Goal: Use online tool/utility: Utilize a website feature to perform a specific function

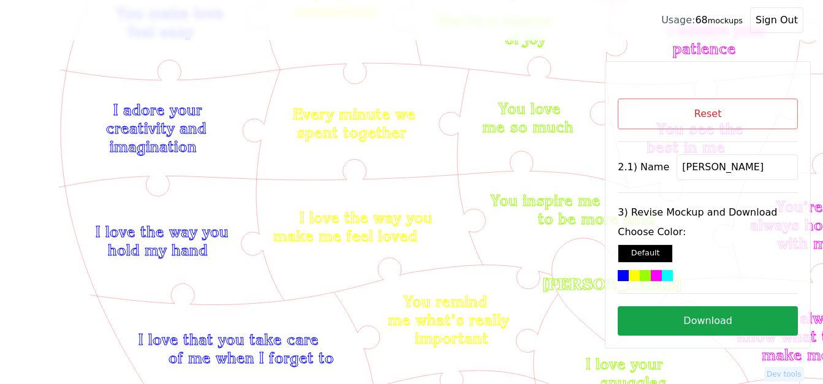
scroll to position [232, 0]
click at [739, 113] on button "Reset" at bounding box center [708, 114] width 180 height 31
select select "4"
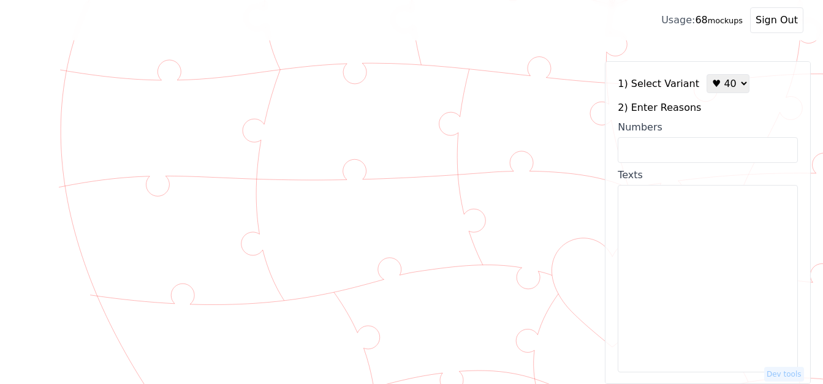
click at [718, 150] on input "Numbers" at bounding box center [708, 150] width 180 height 26
paste input "1, 2, 3, 7. 9, 13, 14, 18, 26, 28, 30, 34, 36, 38, 40, 41, 44, 47, 51, 54, 56, …"
type input "1, 2, 3, 7. 9, 13, 14, 18, 26, 28, 30, 34, 36, 38, 40, 41, 44, 47, 51, 54, 56, …"
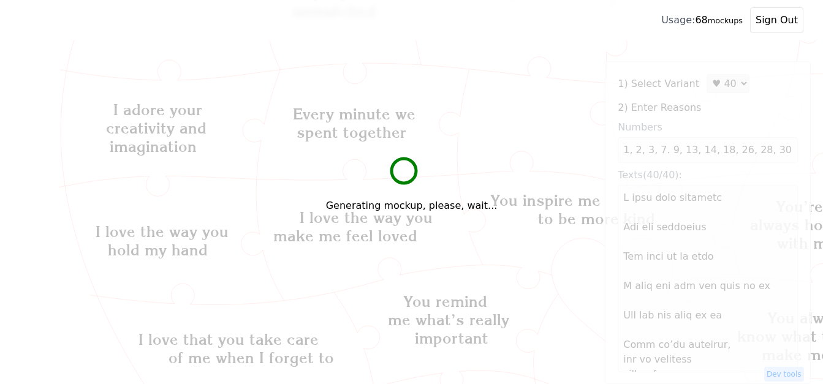
scroll to position [293, 0]
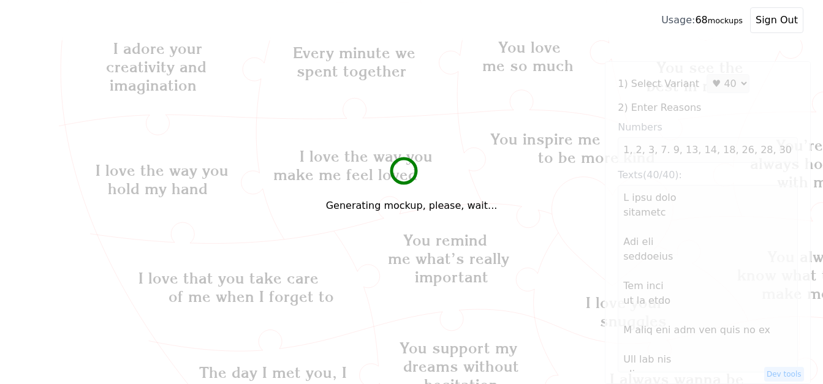
type textarea "L ipsu dolo sitametc Adi eli seddoeius Tem inci ut la etdo M aliq eni adm ven q…"
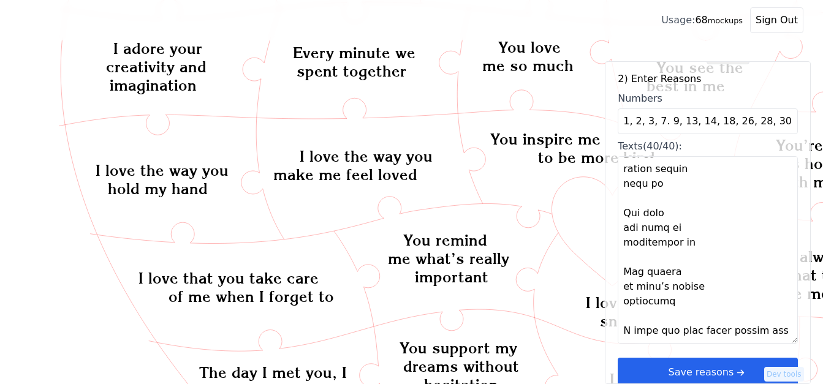
scroll to position [37, 0]
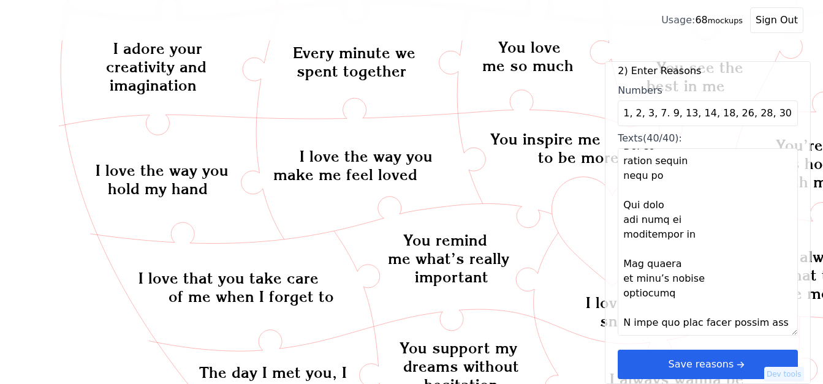
click at [753, 364] on button "Save reasons" at bounding box center [708, 364] width 180 height 29
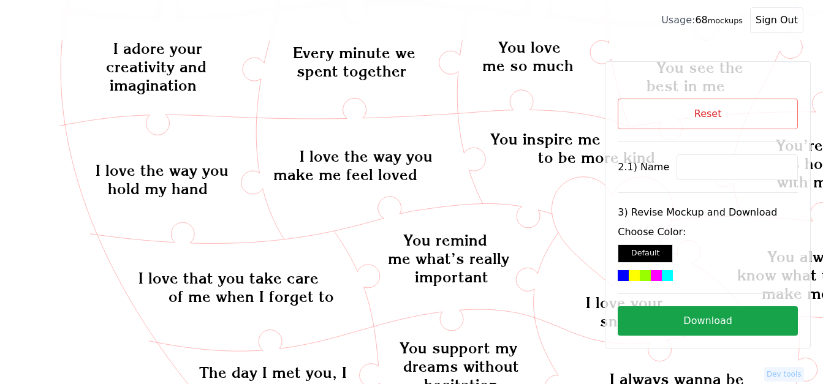
click at [569, 229] on icon "Created with Snap Created with Snap Created with Snap I love you for the advent…" at bounding box center [831, 316] width 1622 height 1112
click at [572, 224] on icon "Created with Snap Created with Snap Created with Snap I love you for the advent…" at bounding box center [831, 316] width 1622 height 1112
click at [572, 216] on icon "Created with Snap Created with Snap Created with Snap I love you for the advent…" at bounding box center [831, 316] width 1622 height 1112
click at [677, 170] on input at bounding box center [737, 167] width 121 height 26
paste input "[PERSON_NAME]"
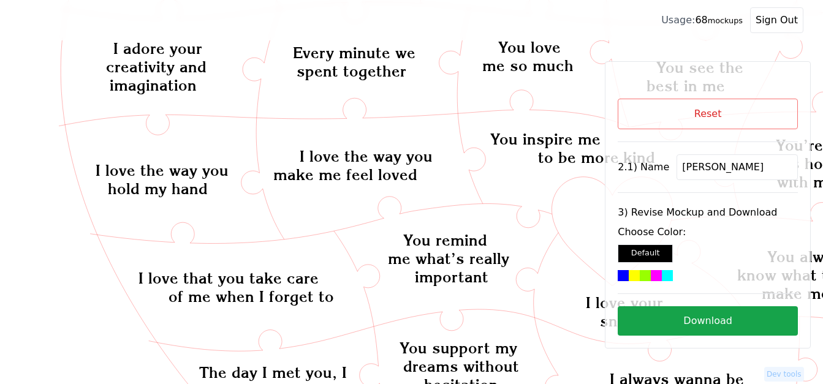
type input "[PERSON_NAME]"
click at [576, 218] on icon "Created with Snap Created with Snap Created with Snap I love you for the advent…" at bounding box center [831, 316] width 1622 height 1112
drag, startPoint x: 576, startPoint y: 218, endPoint x: 607, endPoint y: 264, distance: 55.3
click at [579, 265] on icon "Created with Snap Created with Snap Created with Snap I love you for the advent…" at bounding box center [831, 316] width 1622 height 1112
click at [671, 275] on div at bounding box center [667, 275] width 11 height 11
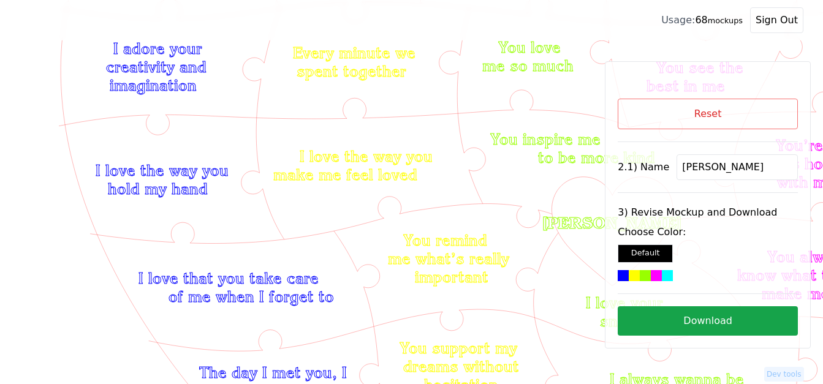
click at [732, 316] on button "Download" at bounding box center [708, 320] width 180 height 29
